Goal: Information Seeking & Learning: Learn about a topic

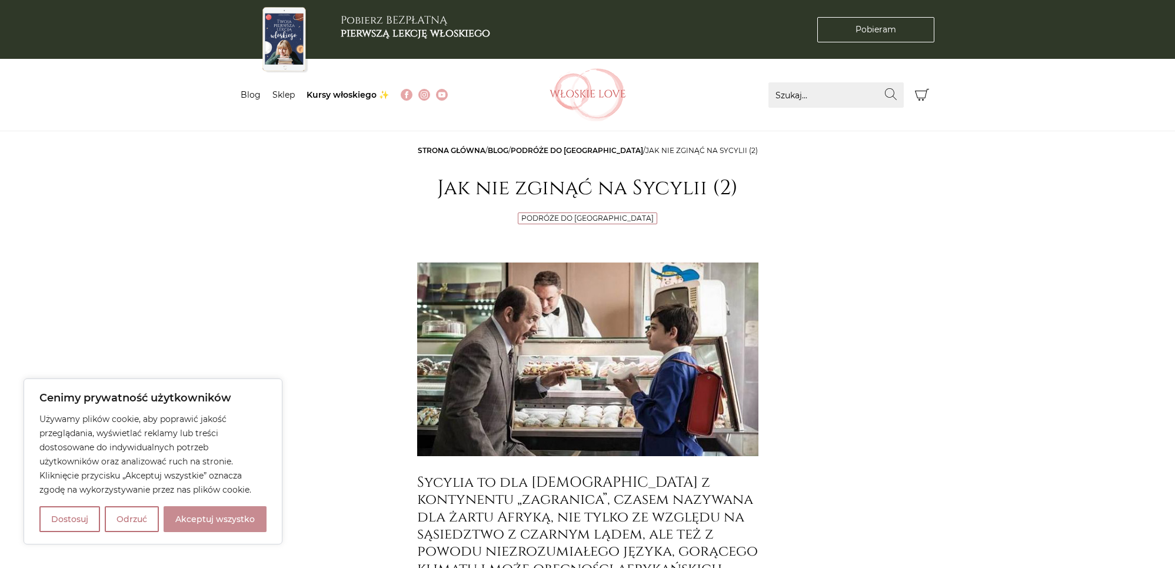
click at [224, 516] on button "Akceptuj wszystko" at bounding box center [215, 519] width 103 height 26
checkbox input "true"
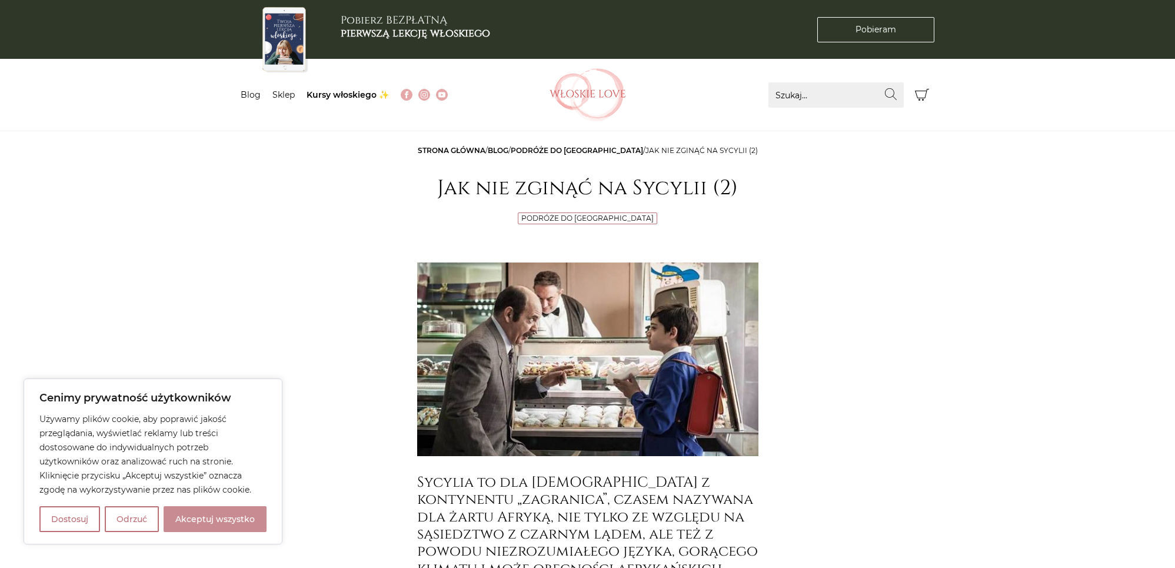
checkbox input "true"
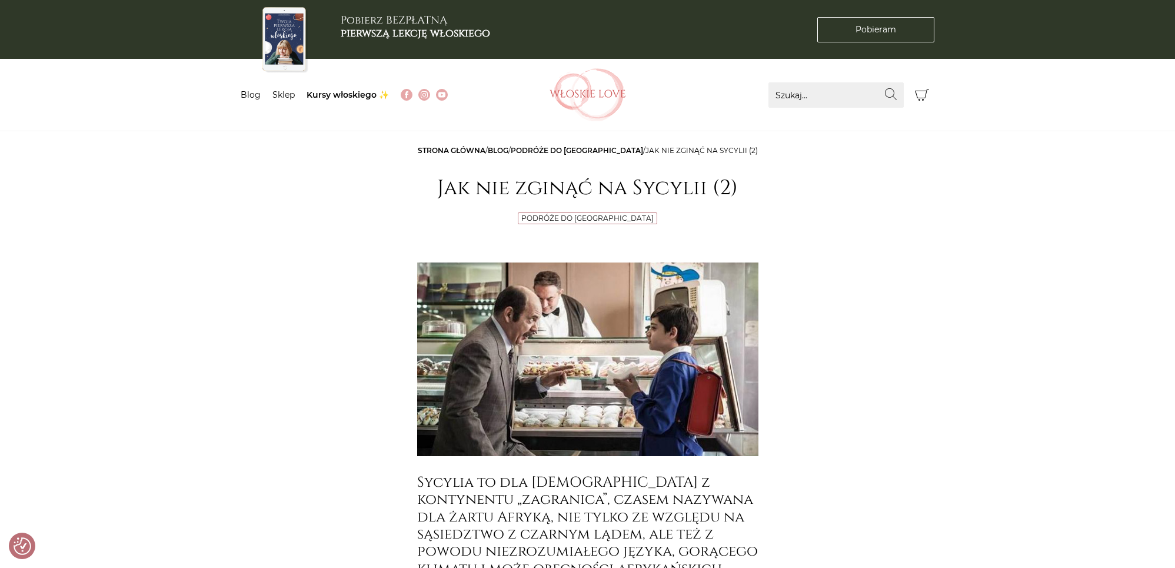
click at [594, 149] on link "Podróże do [GEOGRAPHIC_DATA]" at bounding box center [577, 150] width 132 height 9
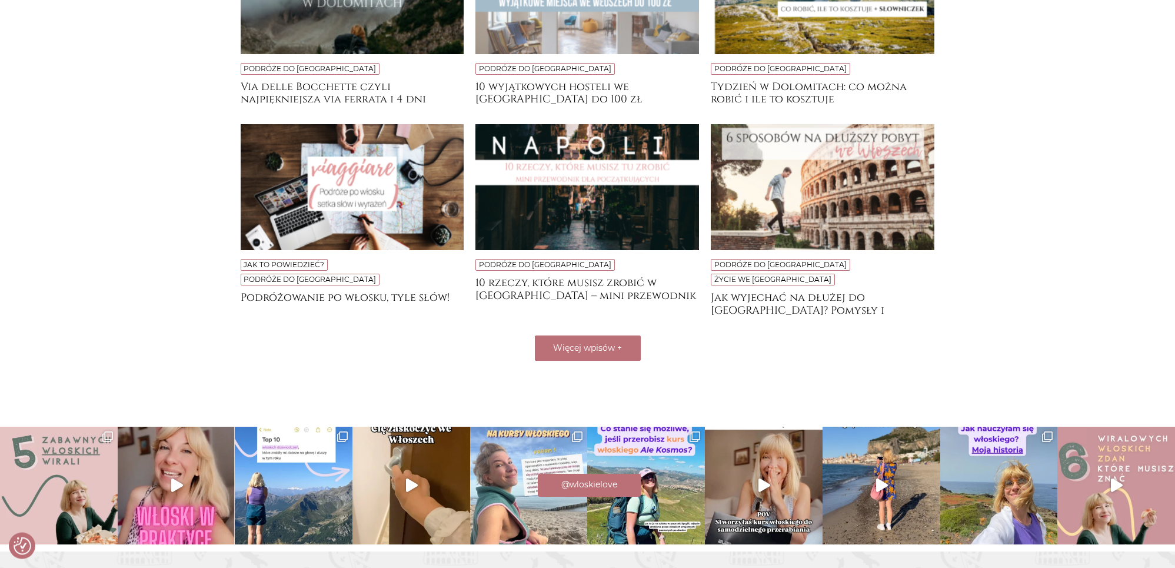
scroll to position [368, 0]
